Goal: Task Accomplishment & Management: Manage account settings

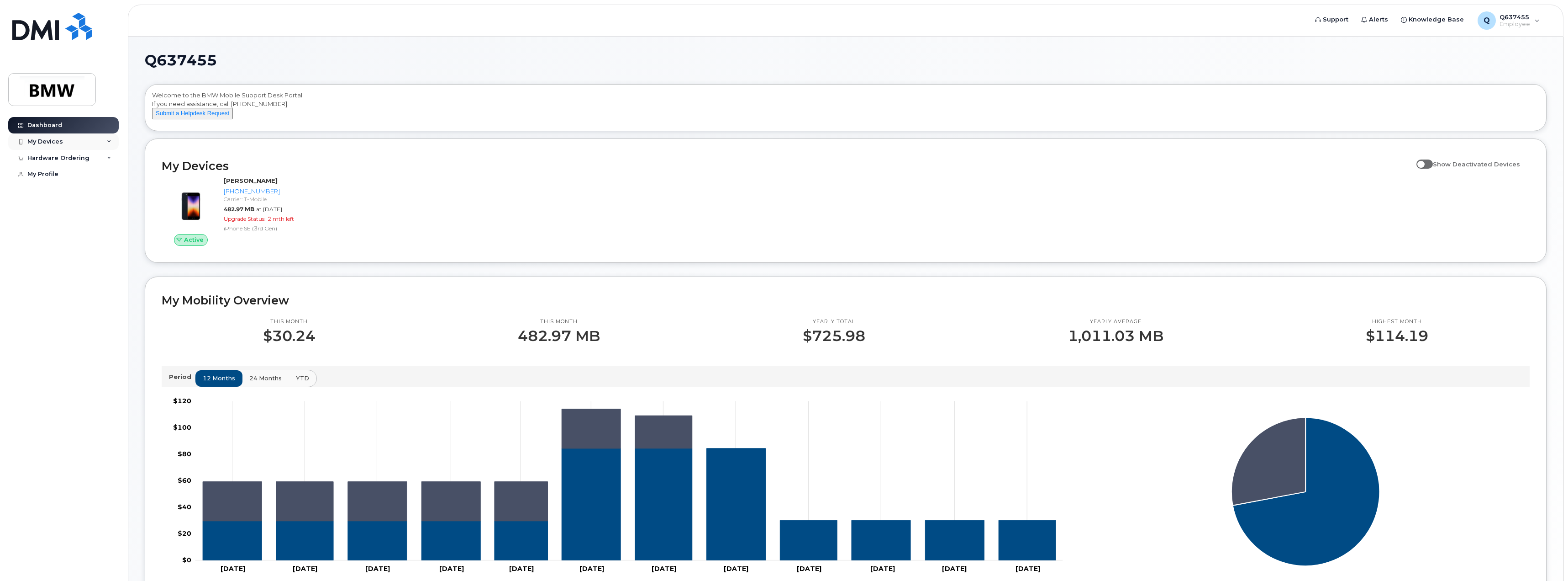
click at [34, 146] on div "My Devices" at bounding box center [63, 141] width 110 height 16
click at [61, 231] on link "551-384-9555 (Keven Zhou)" at bounding box center [71, 215] width 95 height 32
click at [66, 244] on div "Hardware Ordering" at bounding box center [58, 240] width 62 height 8
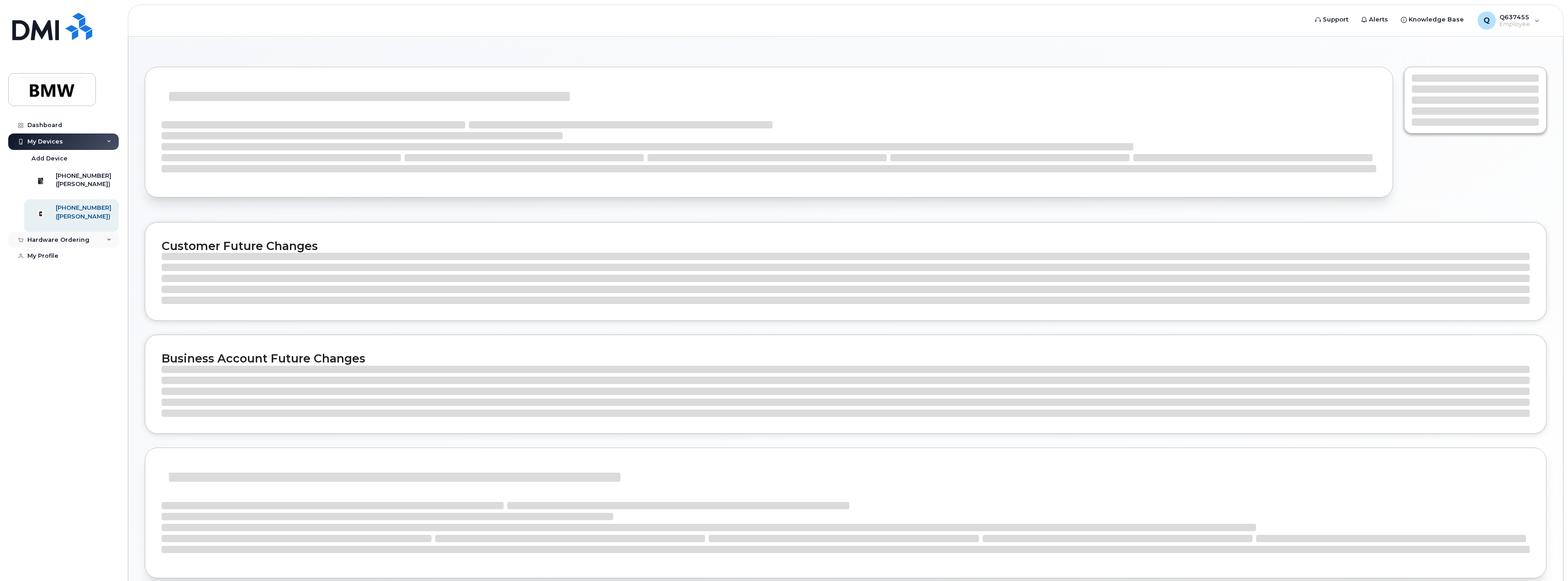
click at [68, 244] on div "Hardware Ordering" at bounding box center [58, 240] width 62 height 8
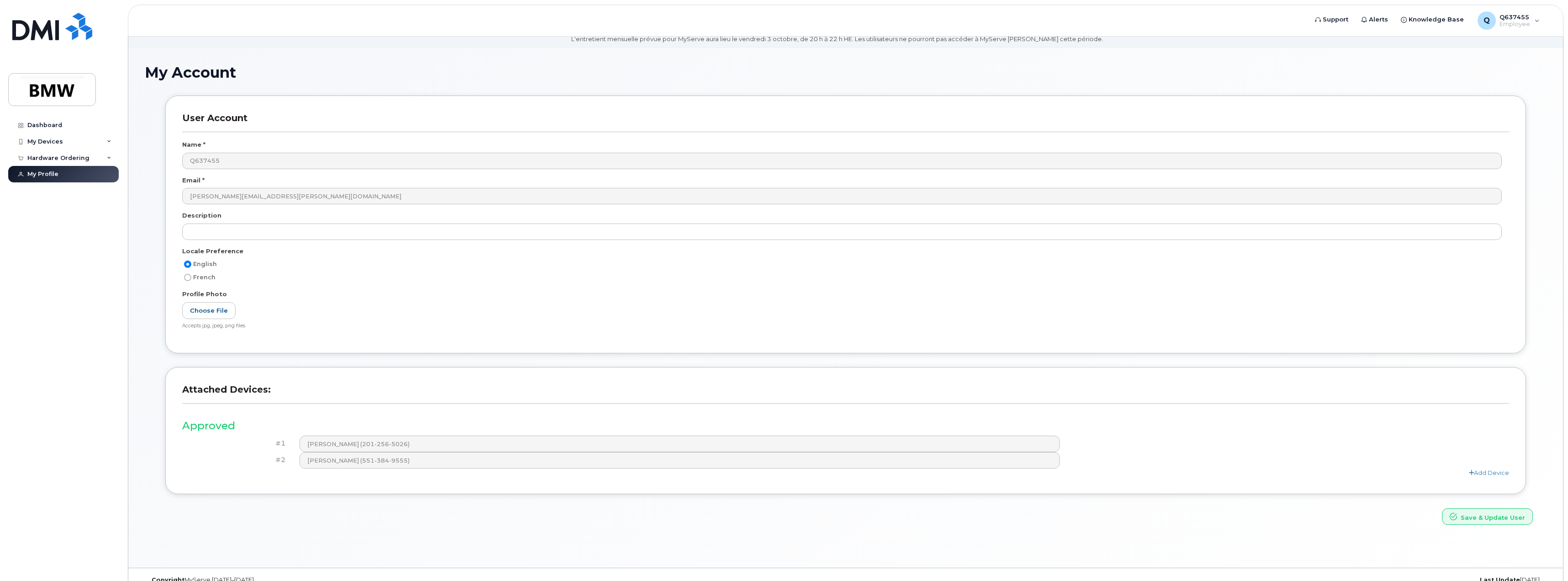
scroll to position [51, 0]
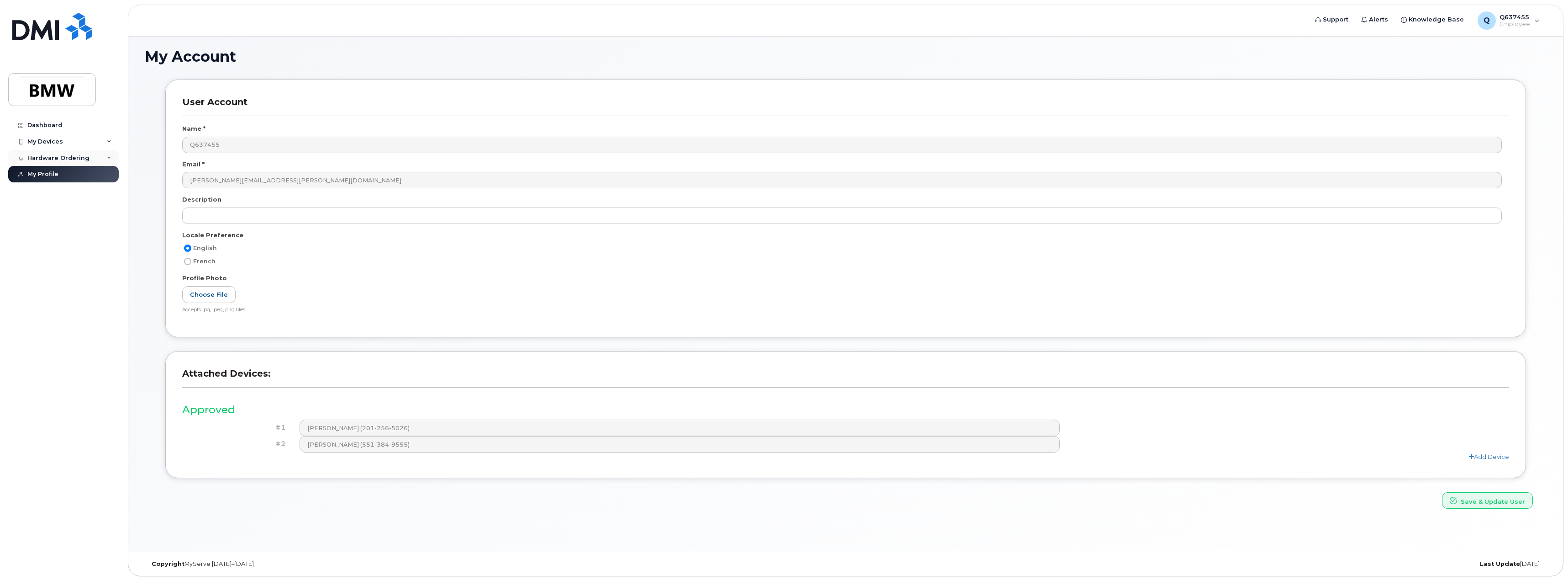
click at [75, 157] on div "Hardware Ordering" at bounding box center [58, 158] width 62 height 8
click at [74, 171] on link "My Orders" at bounding box center [71, 175] width 95 height 17
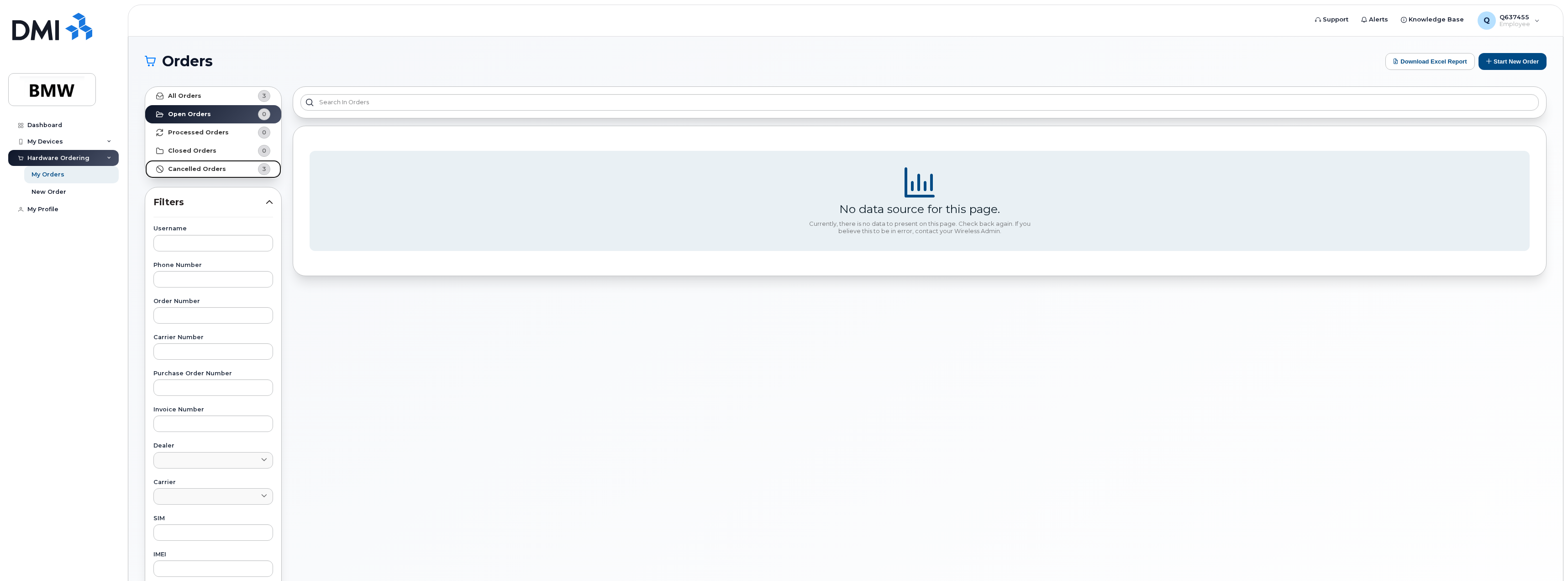
click at [203, 168] on strong "Cancelled Orders" at bounding box center [197, 169] width 58 height 8
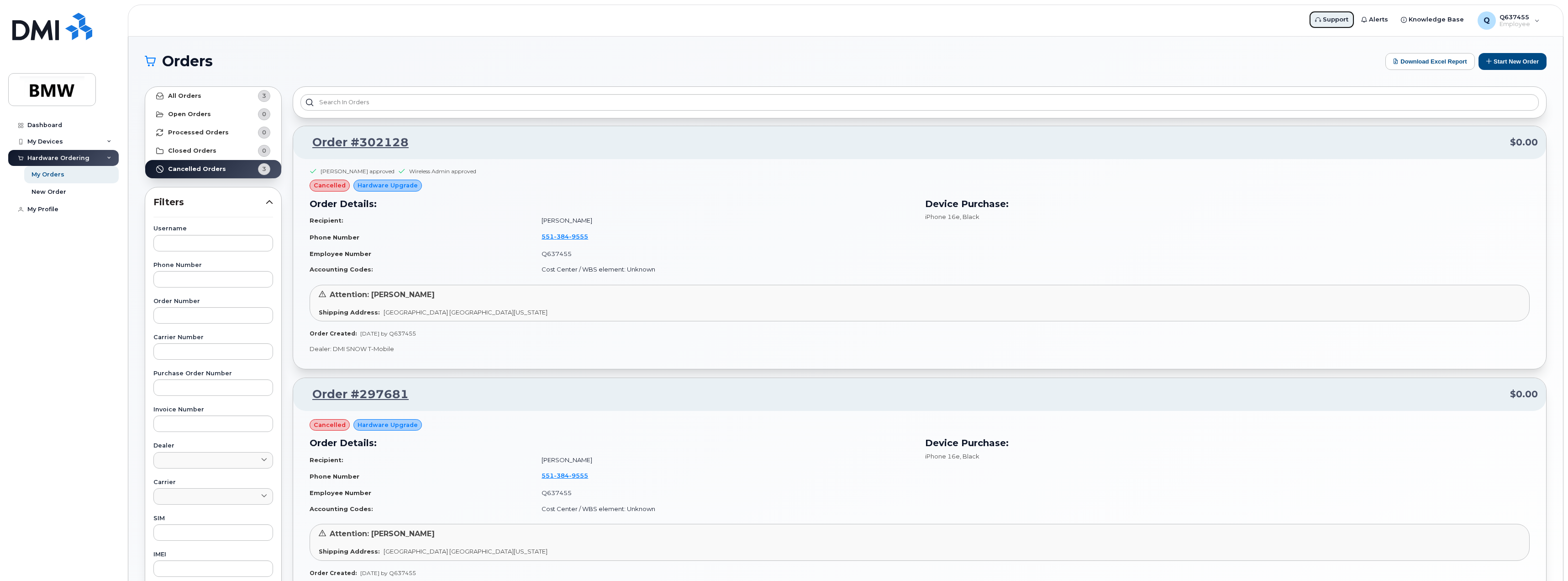
click at [1335, 24] on link "Support" at bounding box center [1332, 19] width 46 height 18
click at [69, 127] on link "Dashboard" at bounding box center [63, 125] width 110 height 16
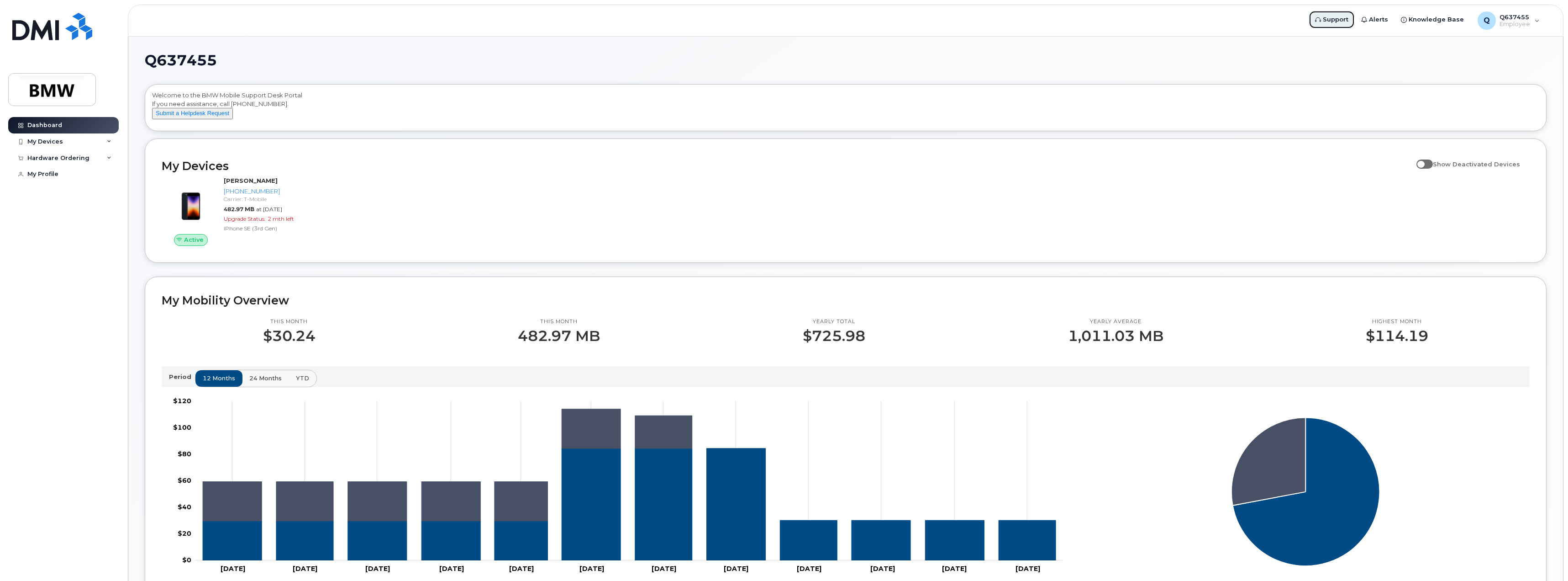
click at [1340, 18] on span "Support" at bounding box center [1335, 20] width 26 height 9
click at [80, 157] on div "Hardware Ordering" at bounding box center [58, 158] width 62 height 8
click at [61, 177] on div "My Orders" at bounding box center [48, 175] width 32 height 9
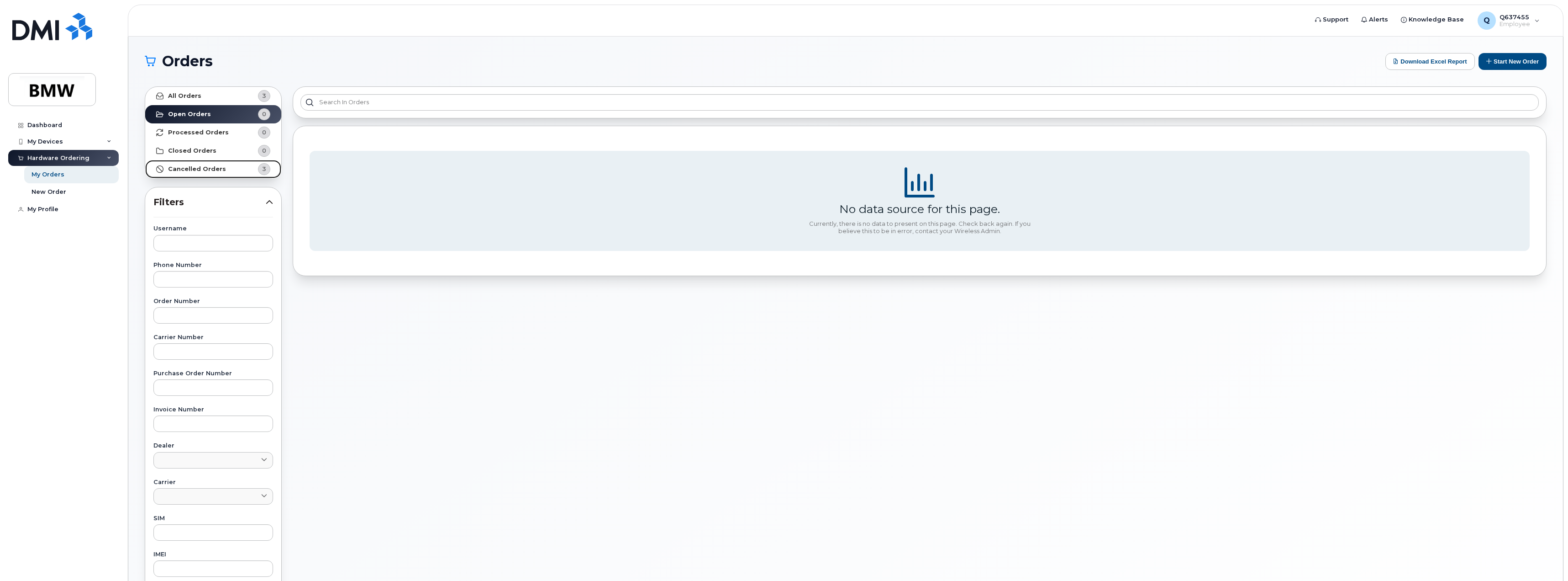
click at [200, 175] on link "Cancelled Orders 3" at bounding box center [213, 169] width 136 height 18
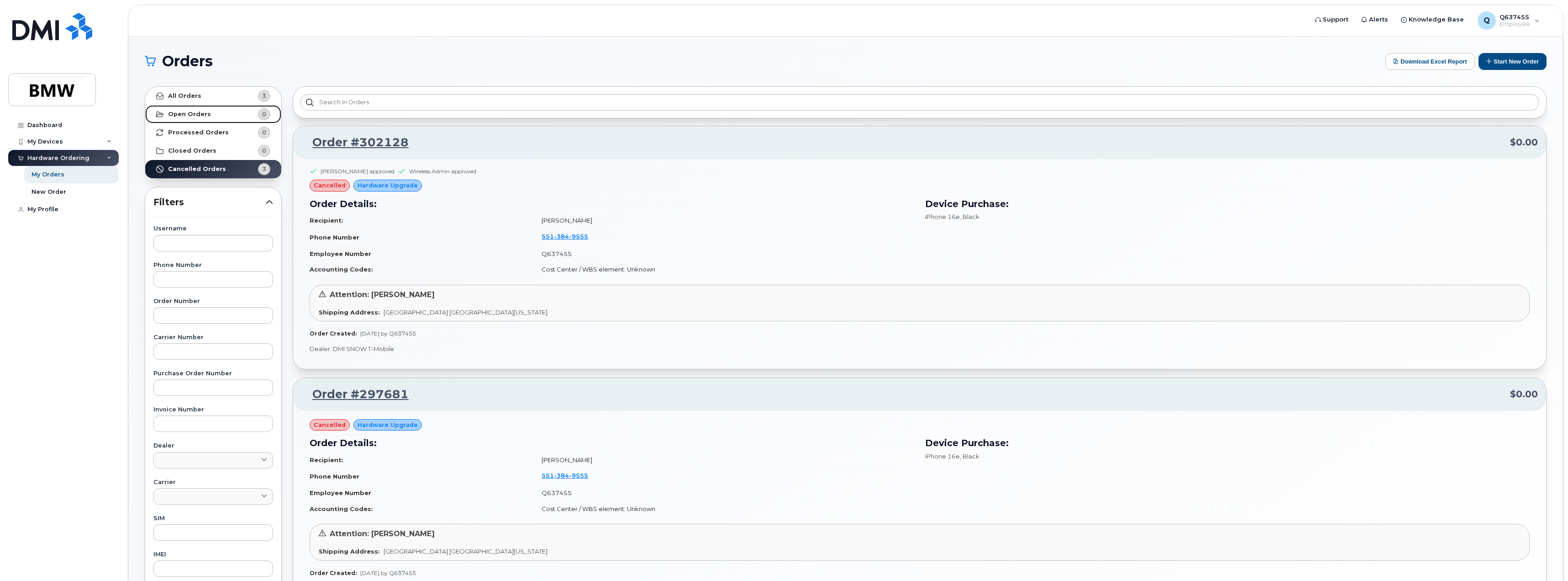
click at [210, 110] on link "Open Orders 0" at bounding box center [213, 114] width 136 height 18
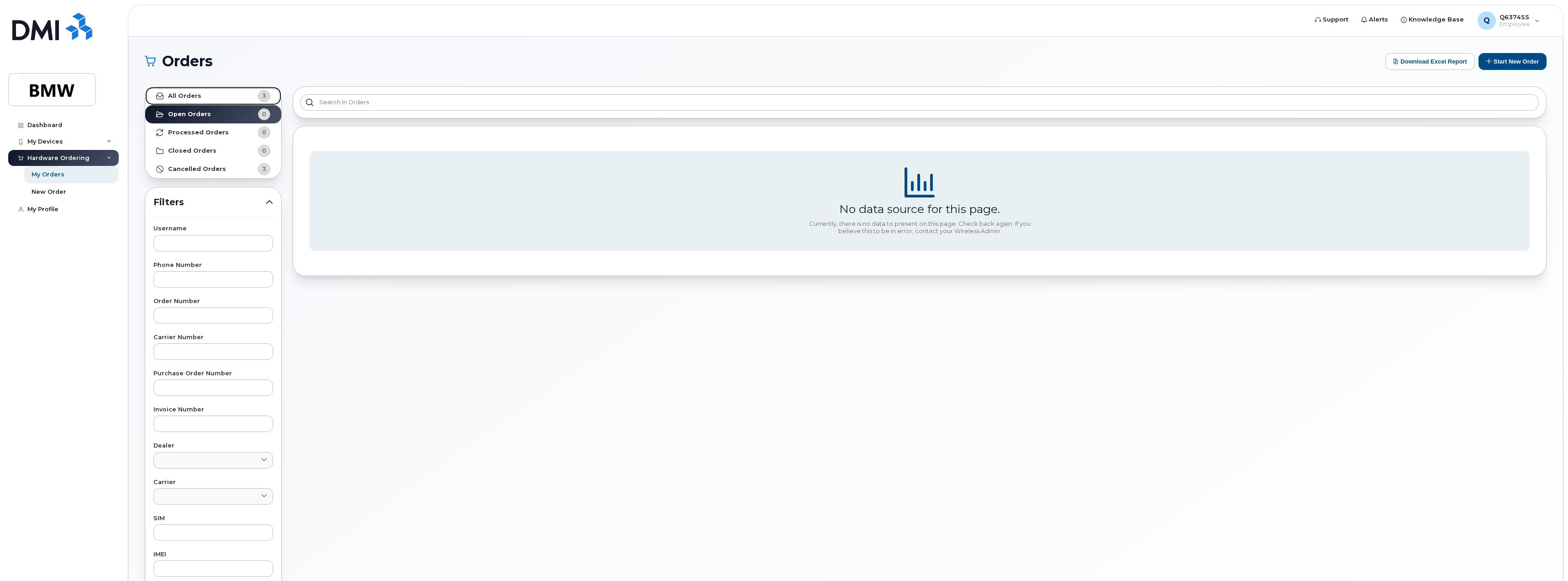
click at [213, 102] on link "All Orders 3" at bounding box center [213, 95] width 136 height 18
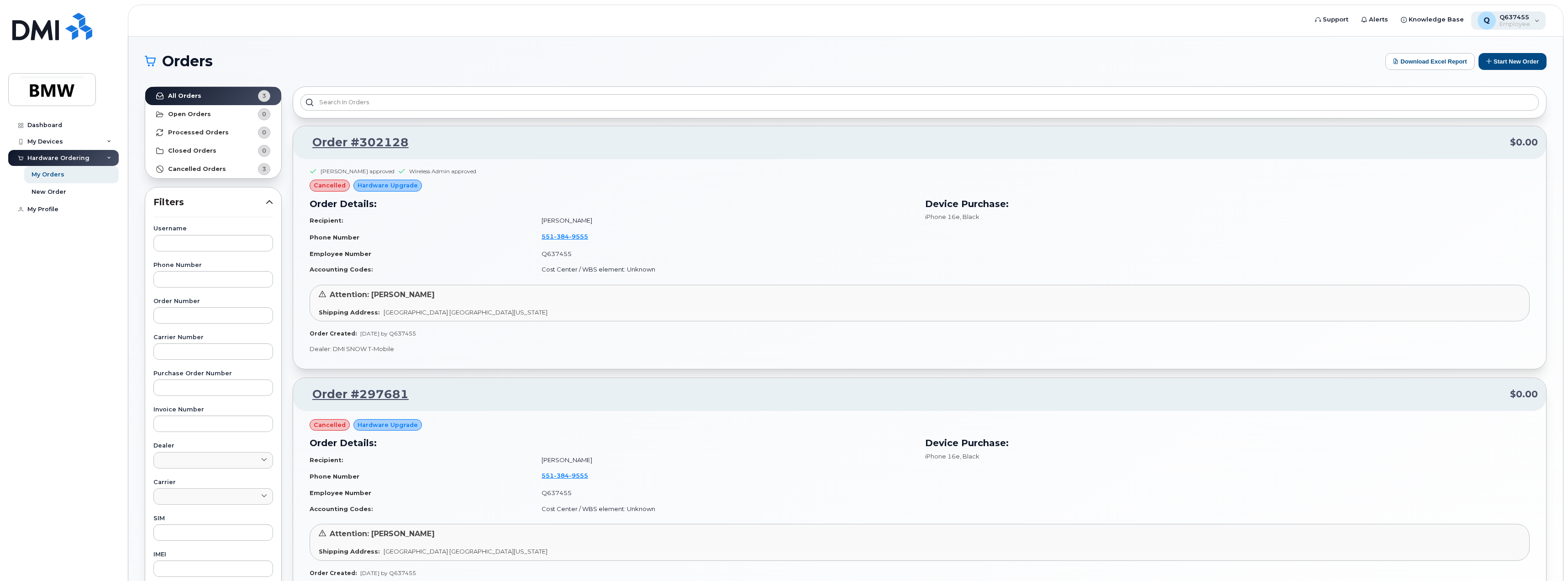
click at [1514, 27] on span "Employee" at bounding box center [1515, 24] width 31 height 8
click at [1290, 62] on h1 "Orders" at bounding box center [763, 61] width 1236 height 15
click at [1527, 393] on span "$0.00" at bounding box center [1524, 394] width 28 height 13
click at [1340, 17] on span "Support" at bounding box center [1335, 20] width 26 height 9
click at [68, 207] on link "My Profile" at bounding box center [63, 209] width 110 height 16
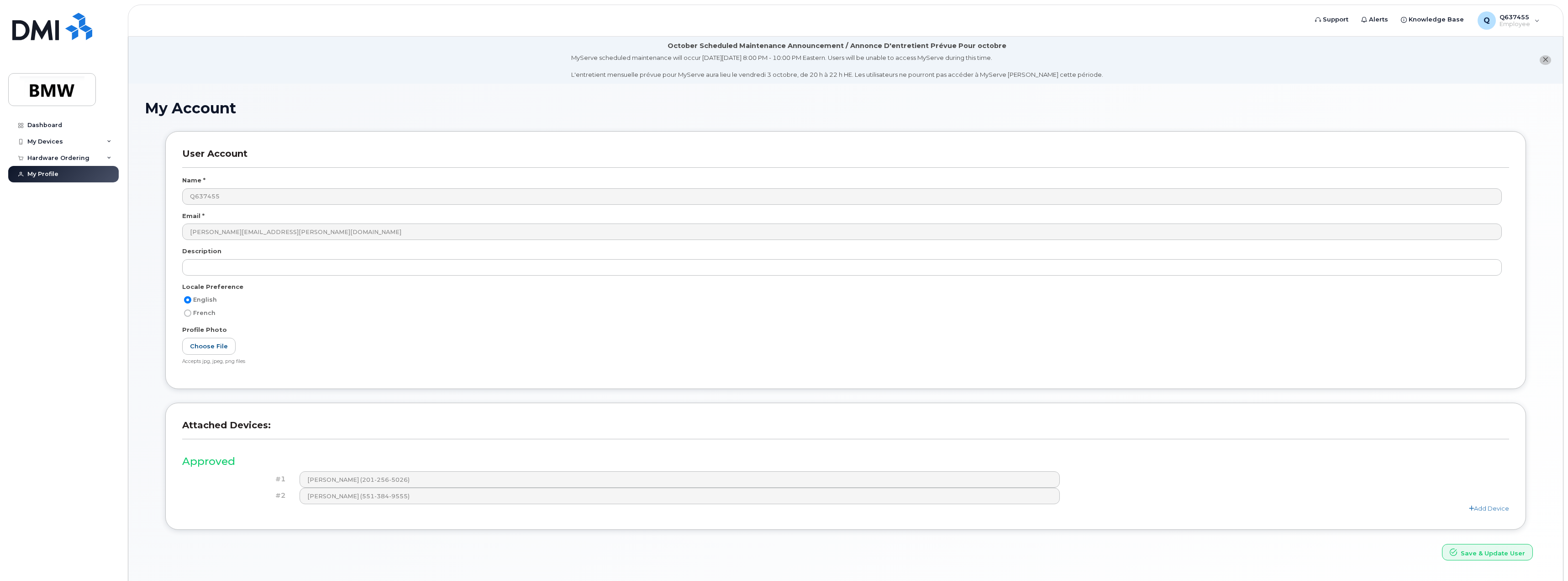
scroll to position [51, 0]
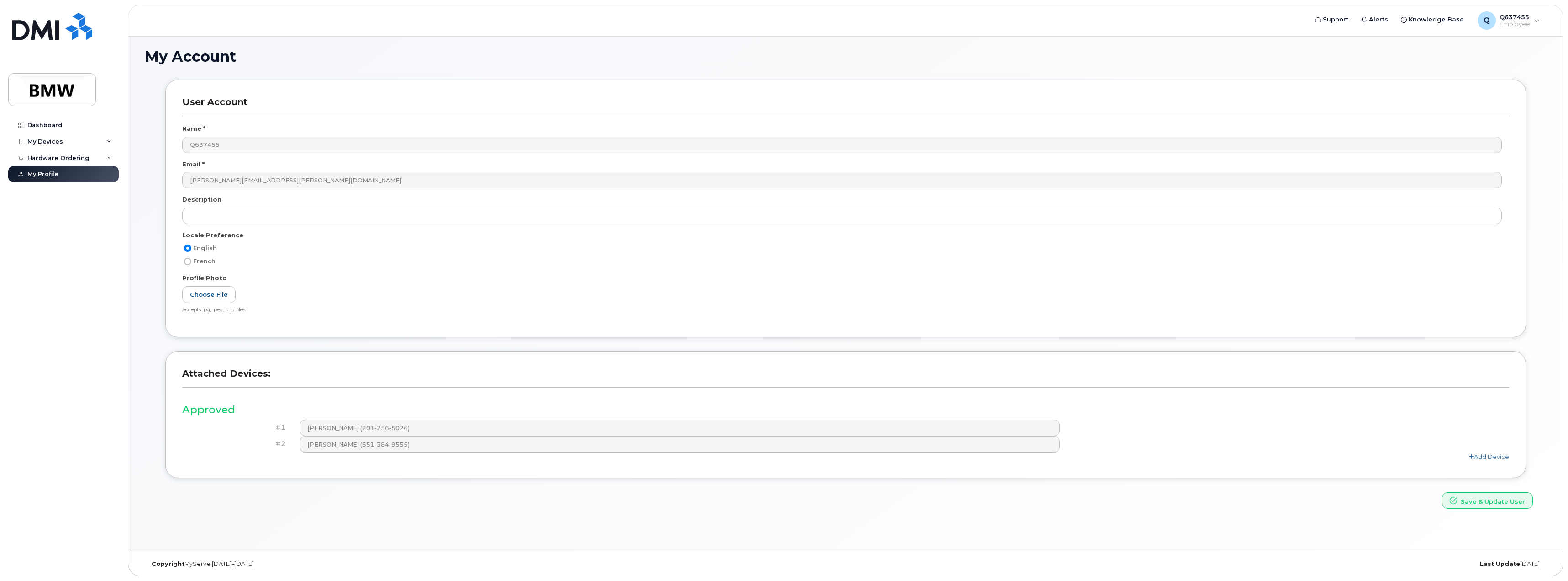
drag, startPoint x: 1244, startPoint y: 401, endPoint x: 1371, endPoint y: 417, distance: 128.0
click at [1244, 401] on div "Approved #1 [PERSON_NAME] (201-256-5026) #2 [PERSON_NAME] (551-384-9555) Add De…" at bounding box center [846, 429] width 1327 height 65
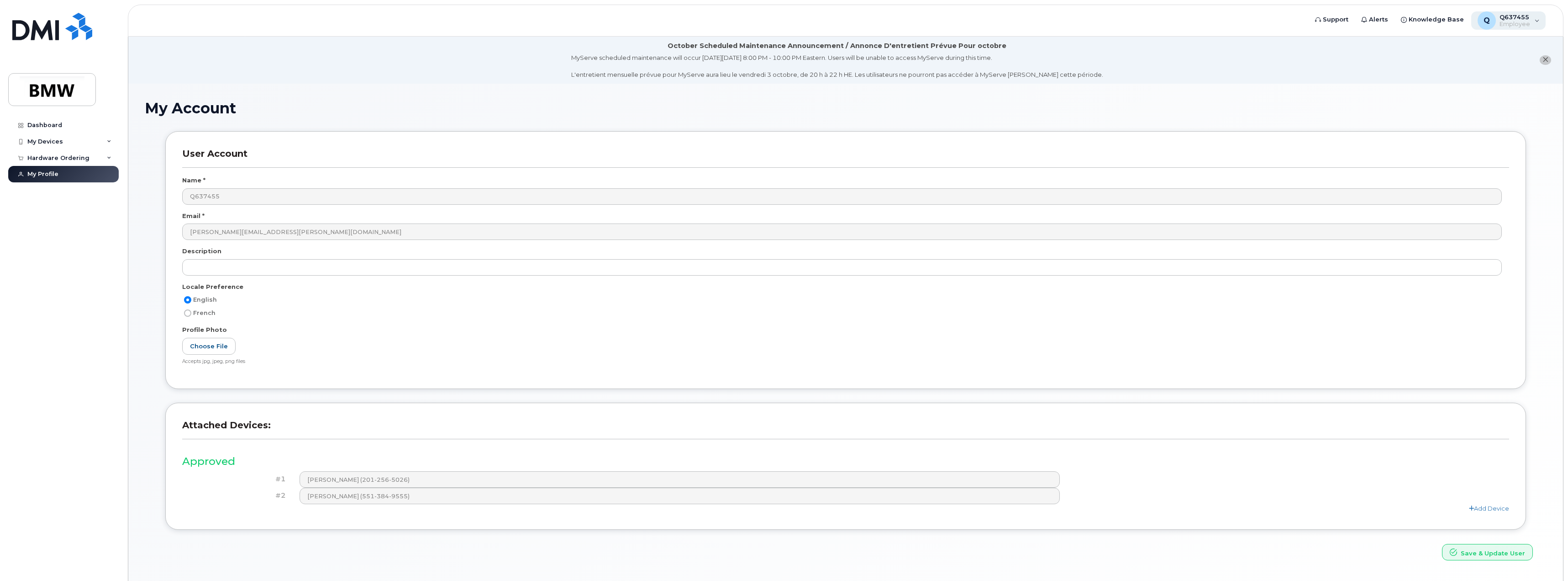
click at [1499, 20] on div "Q637455 Employee" at bounding box center [1513, 20] width 34 height 15
click at [1311, 94] on div "My Account User Account Name * Q637455 Email * [PERSON_NAME][EMAIL_ADDRESS][PER…" at bounding box center [846, 343] width 1435 height 519
click at [1347, 17] on span "Support" at bounding box center [1335, 20] width 26 height 9
click at [33, 18] on img at bounding box center [51, 27] width 80 height 27
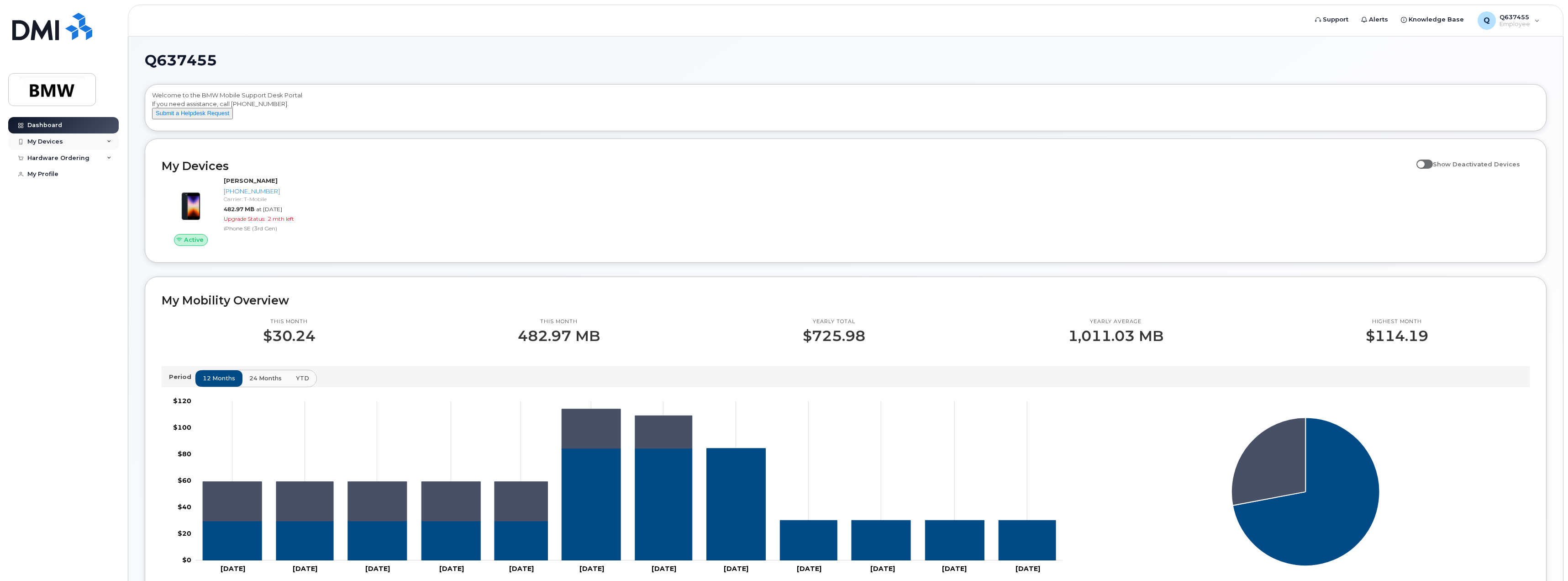
click at [63, 145] on div "My Devices" at bounding box center [63, 141] width 110 height 16
click at [79, 195] on div "201-256-5026 (Keven Zhou)" at bounding box center [83, 183] width 56 height 23
click at [88, 221] on div "([PERSON_NAME])" at bounding box center [83, 216] width 56 height 9
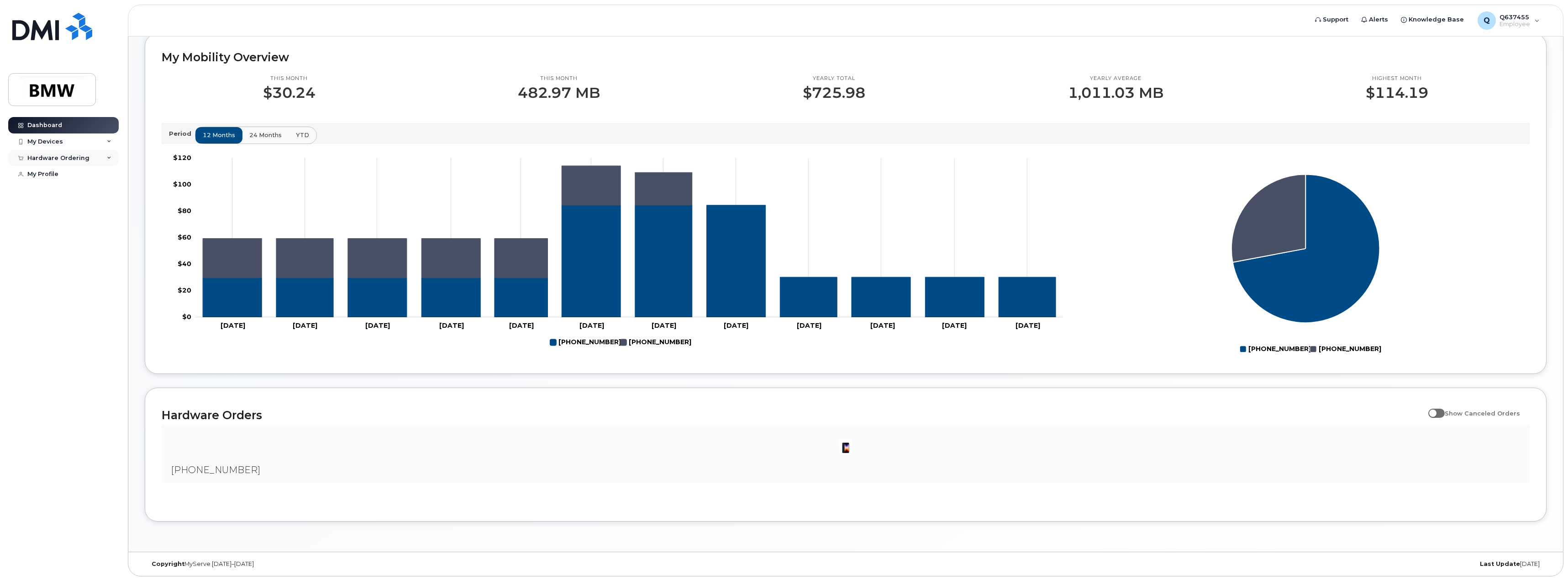
click at [71, 153] on div "Hardware Ordering" at bounding box center [63, 157] width 110 height 16
click at [66, 176] on link "My Orders" at bounding box center [71, 175] width 95 height 17
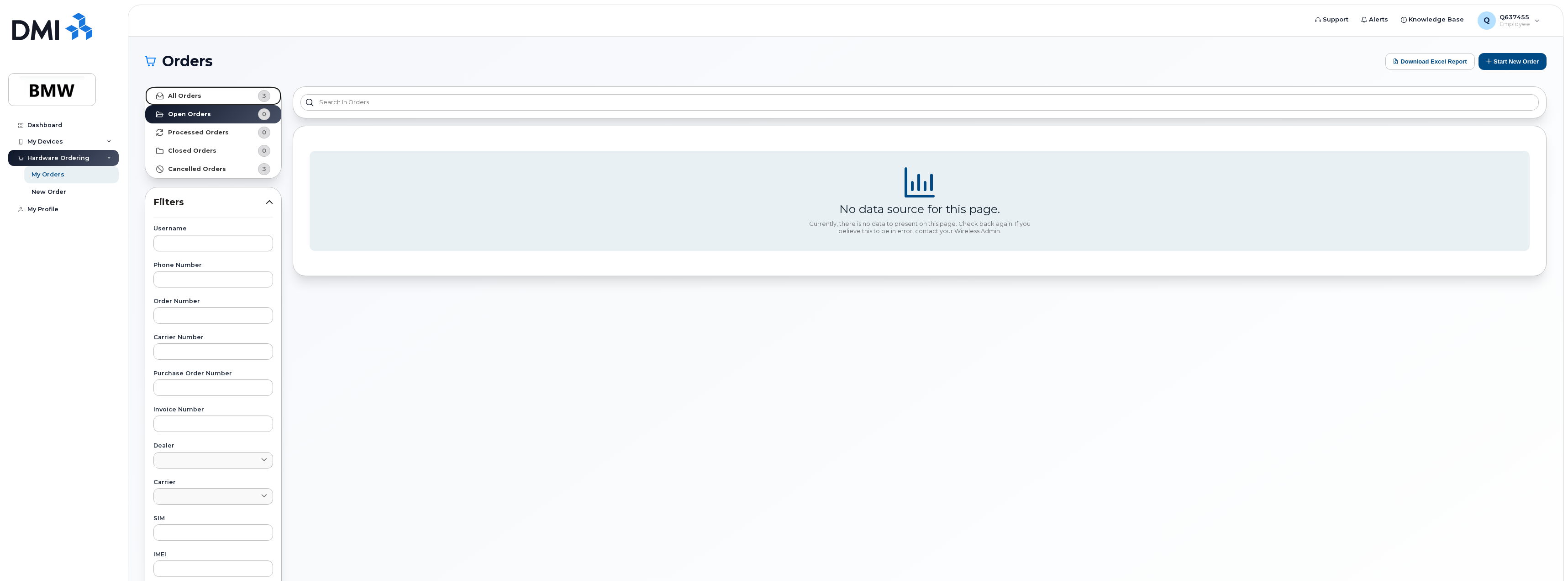
click at [236, 92] on link "All Orders 3" at bounding box center [213, 95] width 136 height 18
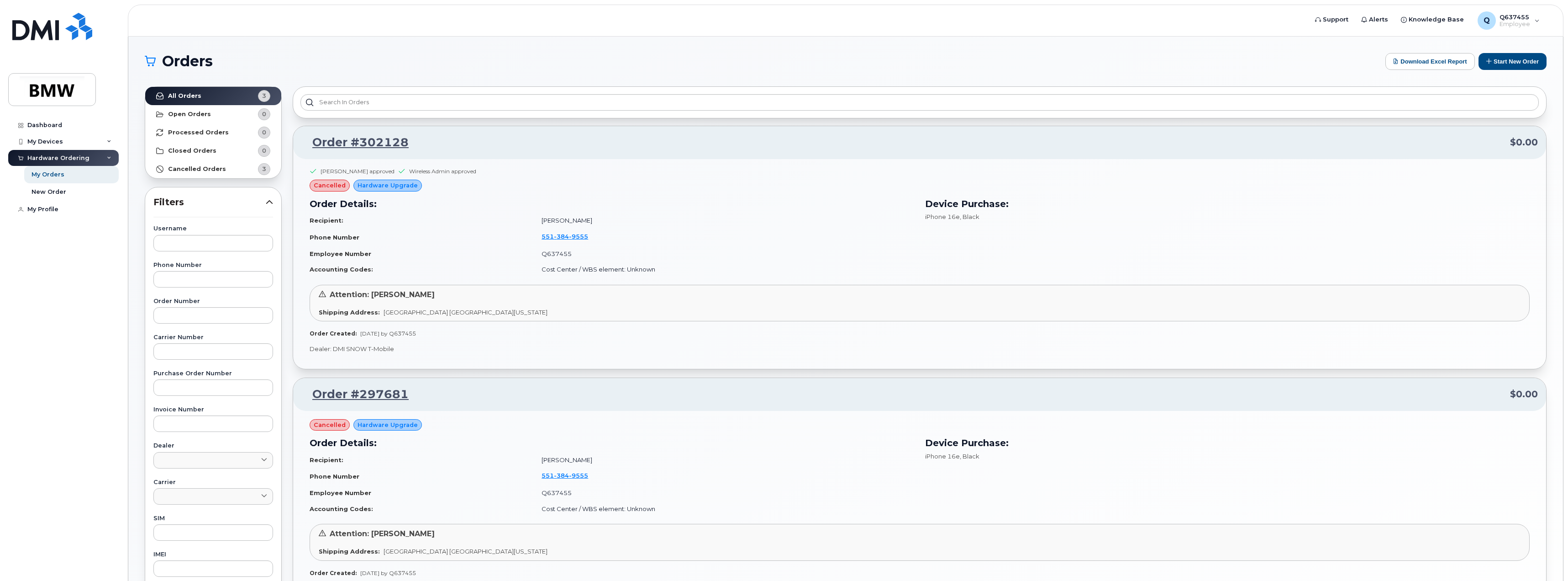
click at [484, 346] on p "Dealer: DMI SNOW T-Mobile" at bounding box center [919, 349] width 1220 height 9
